Goal: Task Accomplishment & Management: Manage account settings

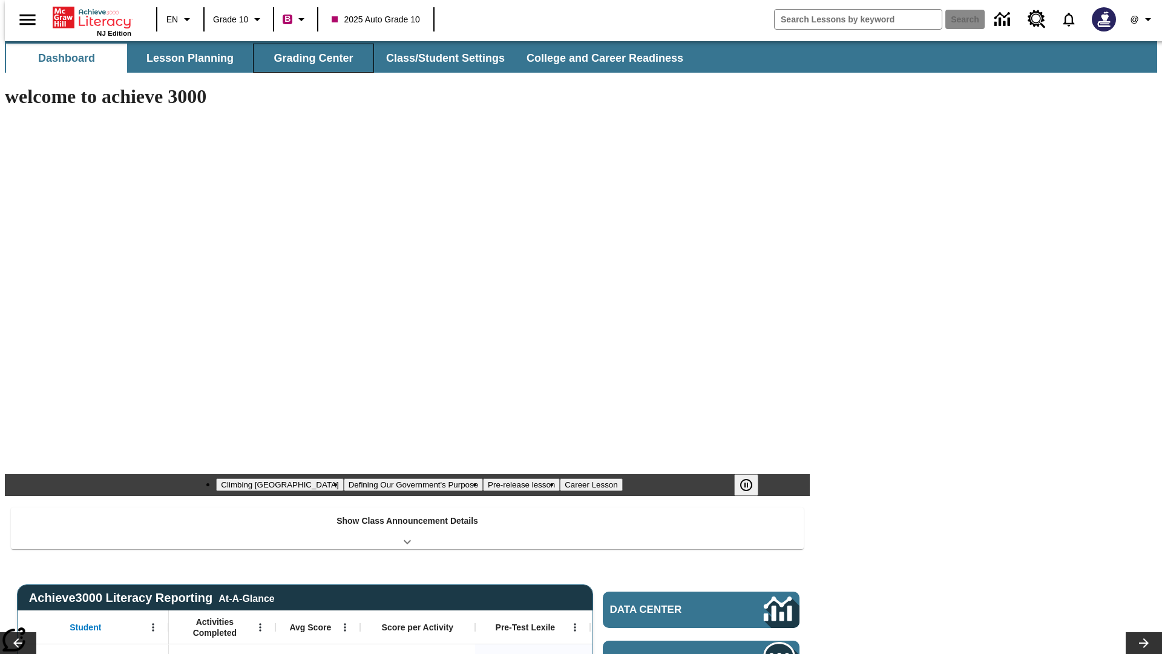
click at [309, 58] on button "Grading Center" at bounding box center [313, 58] width 121 height 29
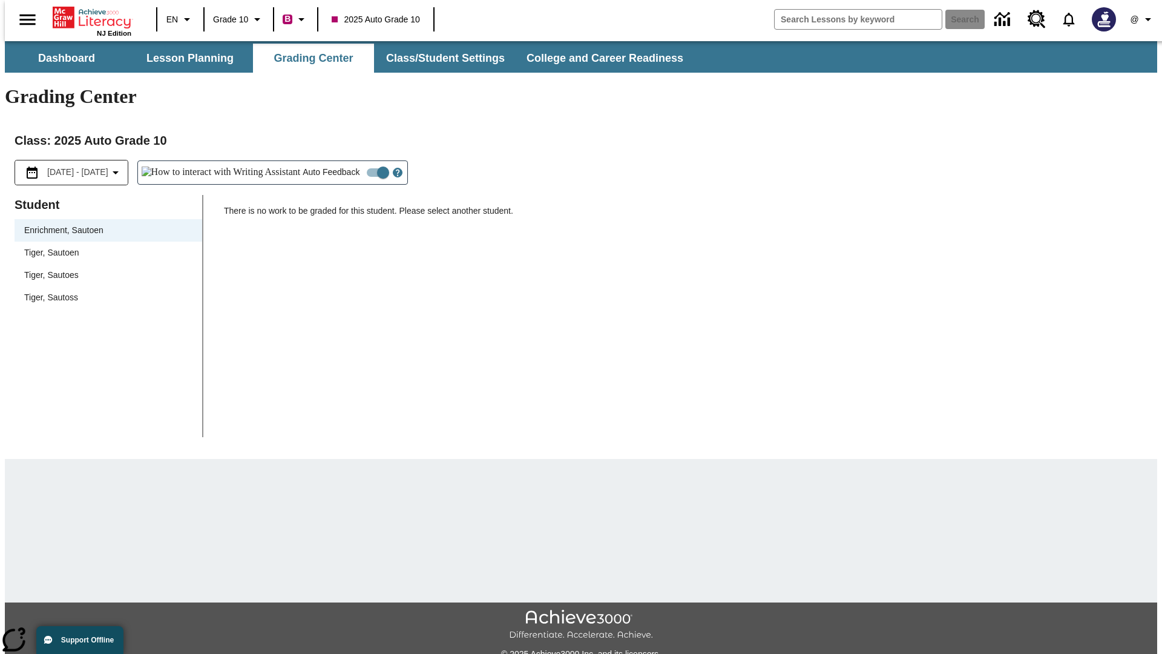
click at [104, 246] on span "Tiger, Sautoen" at bounding box center [108, 252] width 168 height 13
click at [396, 169] on icon "Open Help for Writing Assistant" at bounding box center [398, 172] width 4 height 7
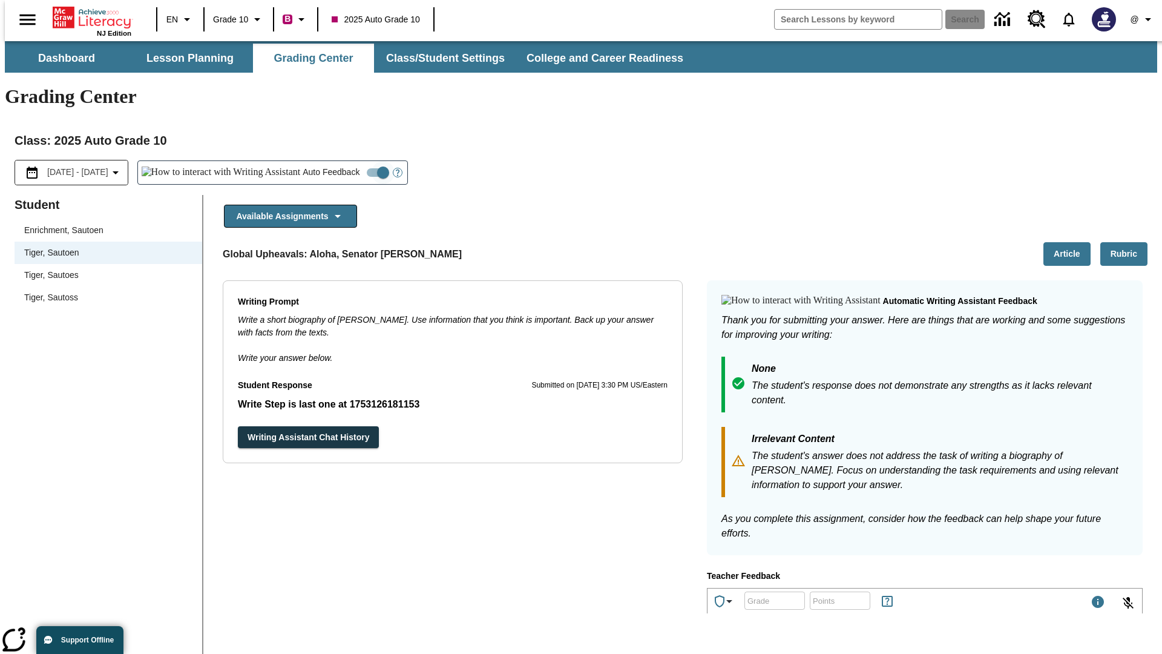
click at [349, 161] on input "Auto Feedback" at bounding box center [383, 172] width 69 height 23
checkbox input "false"
